Goal: Transaction & Acquisition: Purchase product/service

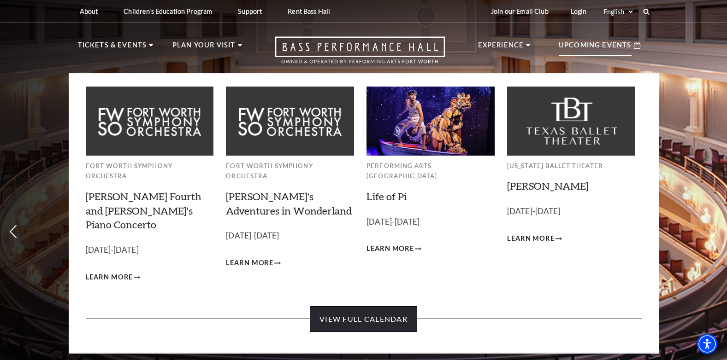
click at [353, 307] on link "View Full Calendar" at bounding box center [363, 320] width 107 height 26
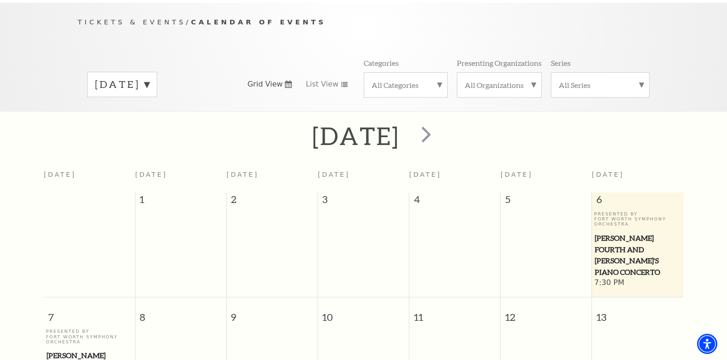
scroll to position [82, 0]
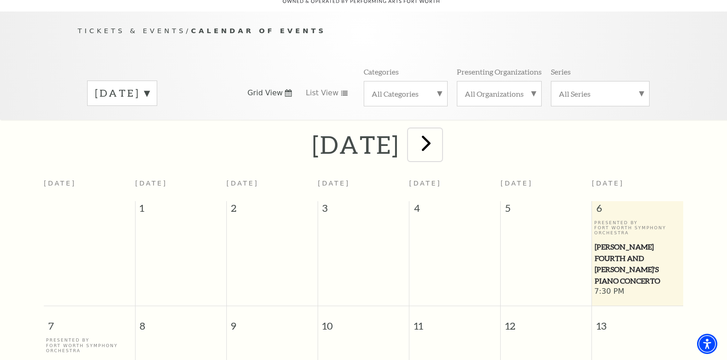
click at [439, 132] on span "next" at bounding box center [426, 143] width 26 height 26
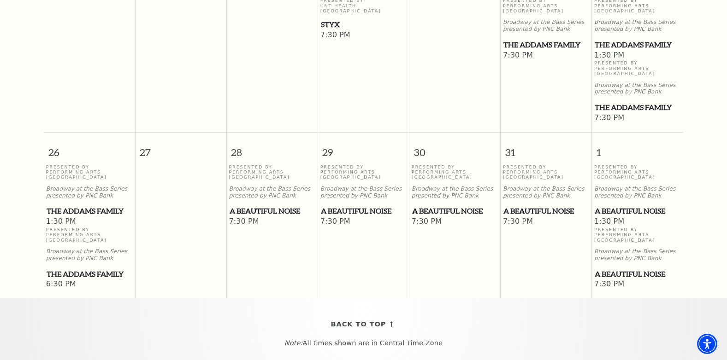
scroll to position [681, 0]
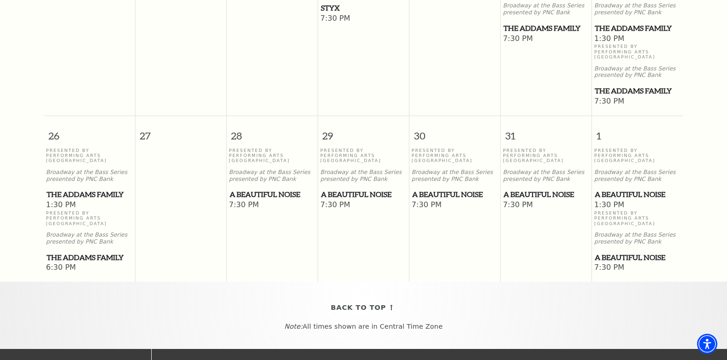
click at [72, 190] on span "The Addams Family" at bounding box center [90, 195] width 86 height 12
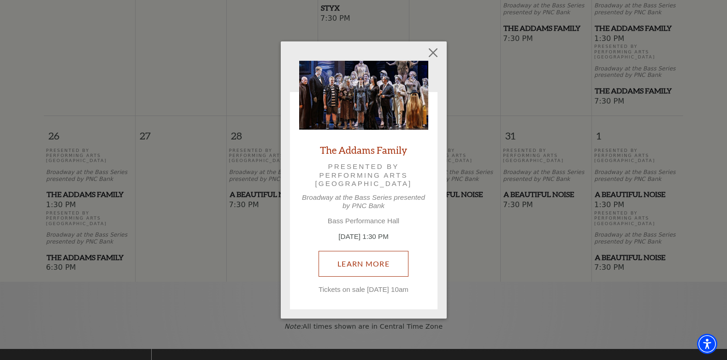
click at [358, 261] on link "Learn More" at bounding box center [364, 264] width 90 height 26
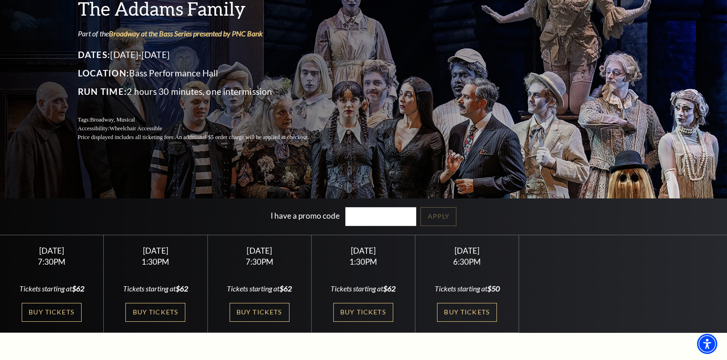
scroll to position [92, 0]
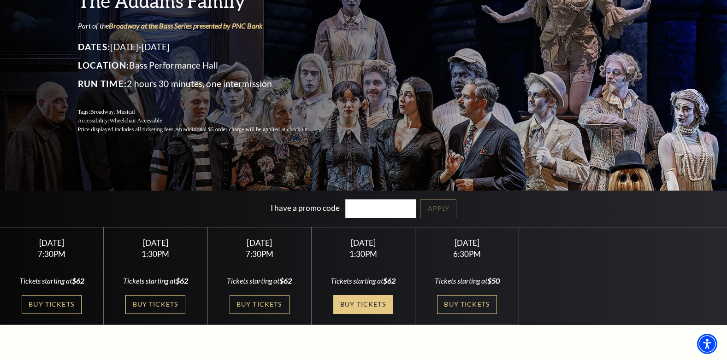
click at [371, 305] on link "Buy Tickets" at bounding box center [363, 304] width 60 height 19
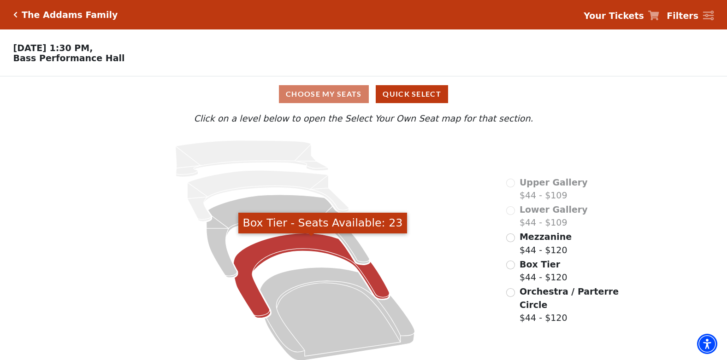
click at [313, 245] on icon "Box Tier - Seats Available: 23" at bounding box center [312, 276] width 156 height 85
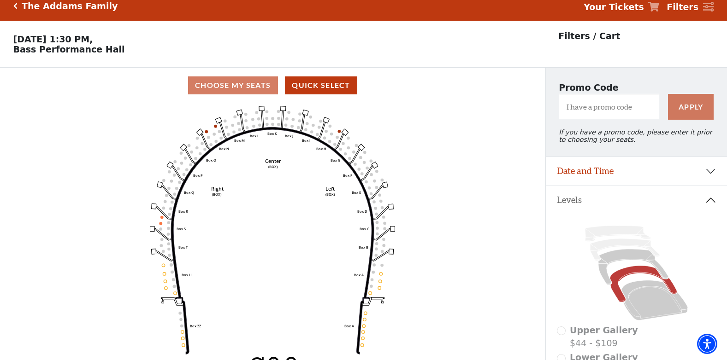
scroll to position [43, 0]
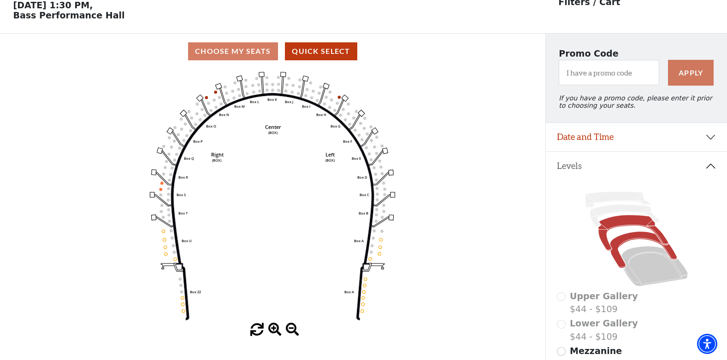
click at [616, 231] on icon at bounding box center [633, 233] width 70 height 35
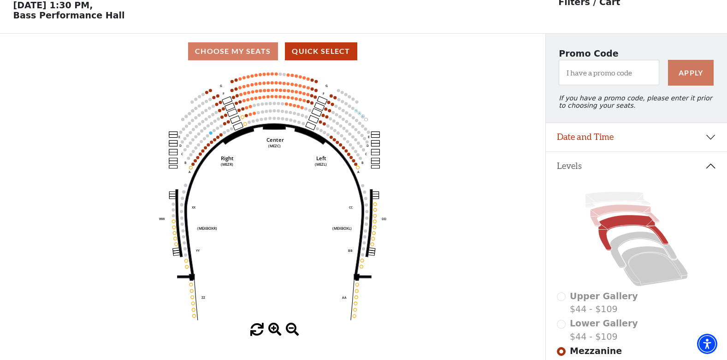
click at [607, 218] on icon at bounding box center [625, 216] width 70 height 22
click at [615, 229] on icon at bounding box center [633, 233] width 70 height 35
click at [615, 214] on icon at bounding box center [625, 216] width 70 height 22
click at [615, 206] on icon at bounding box center [618, 200] width 66 height 16
click at [522, 238] on div "Current Level Mezzanine Click on a level below to open the Select Your Own Seat…" at bounding box center [272, 203] width 545 height 268
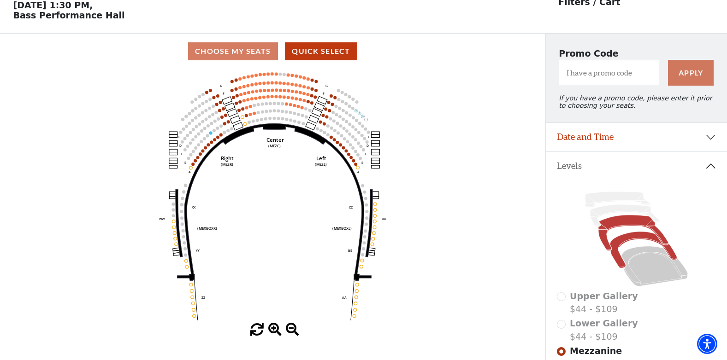
click at [630, 243] on icon at bounding box center [643, 250] width 67 height 36
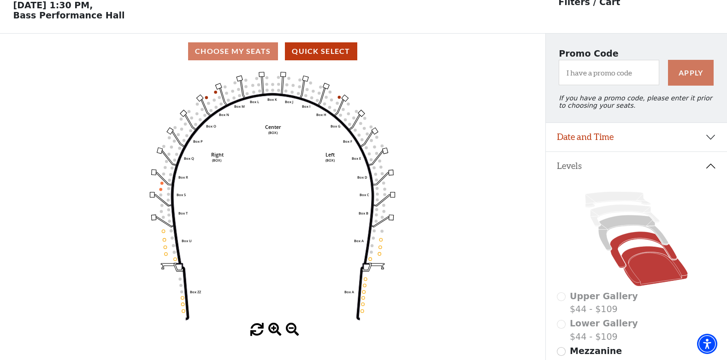
click at [655, 272] on icon at bounding box center [654, 267] width 66 height 40
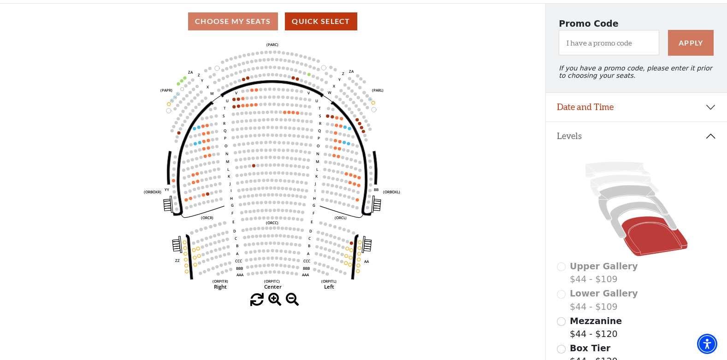
scroll to position [89, 0]
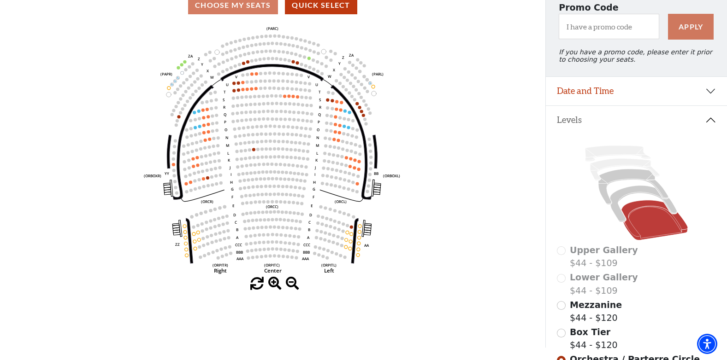
click at [563, 258] on div "Upper Gallery $44 - $109" at bounding box center [636, 257] width 159 height 26
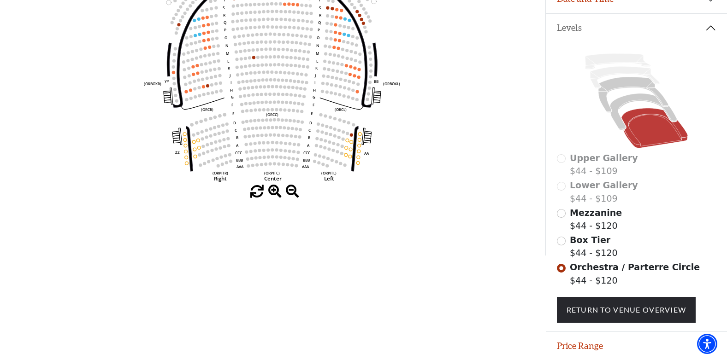
scroll to position [135, 0]
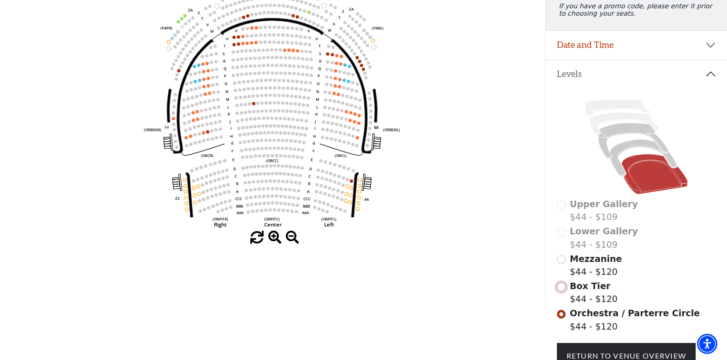
click at [562, 292] on input "Box Tier$44 - $120\a" at bounding box center [561, 287] width 9 height 9
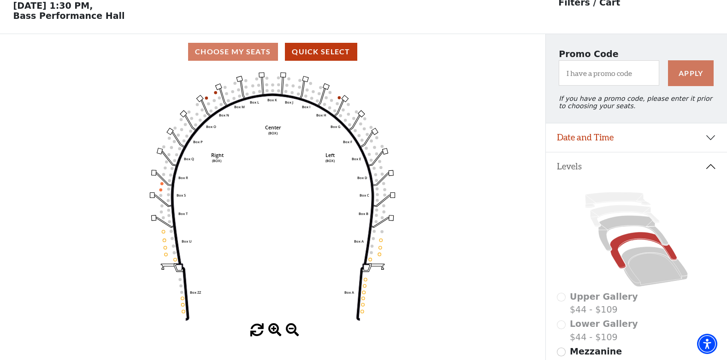
scroll to position [43, 0]
